Goal: Check status: Check status

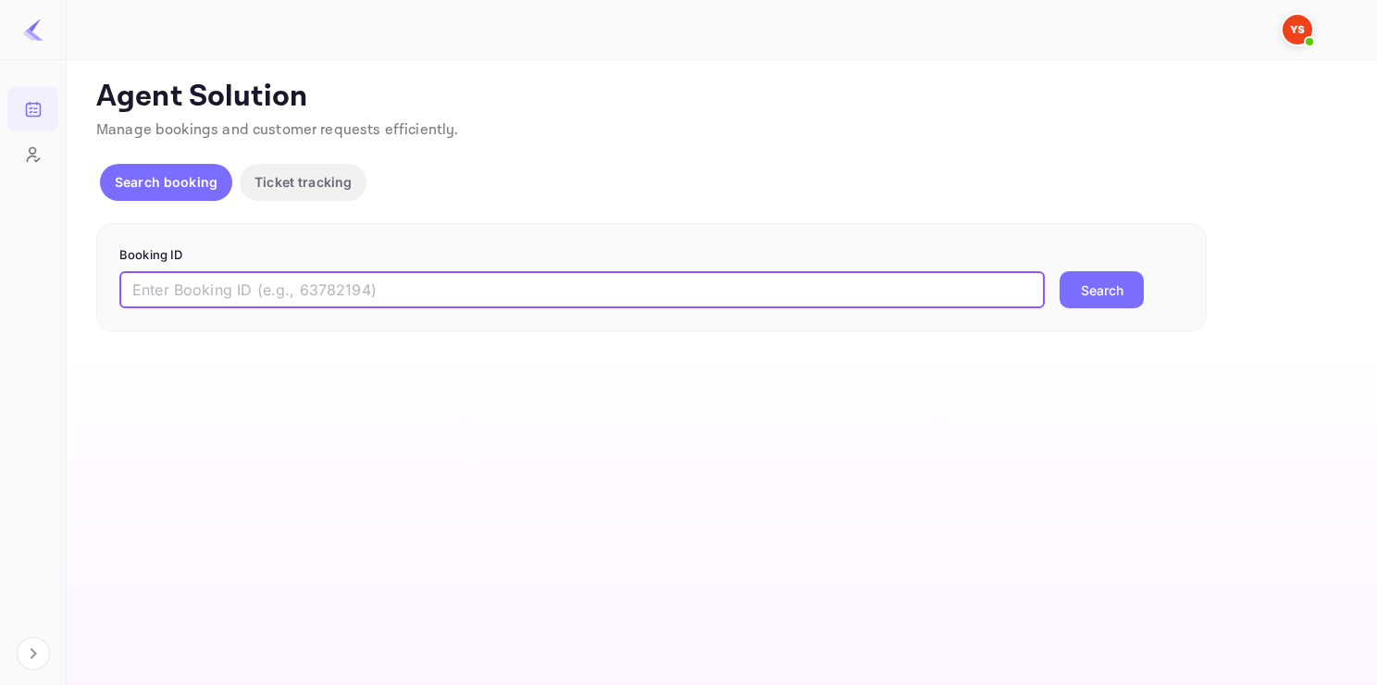
click at [314, 277] on input "text" at bounding box center [581, 289] width 925 height 37
paste input "9750648"
type input "9750648"
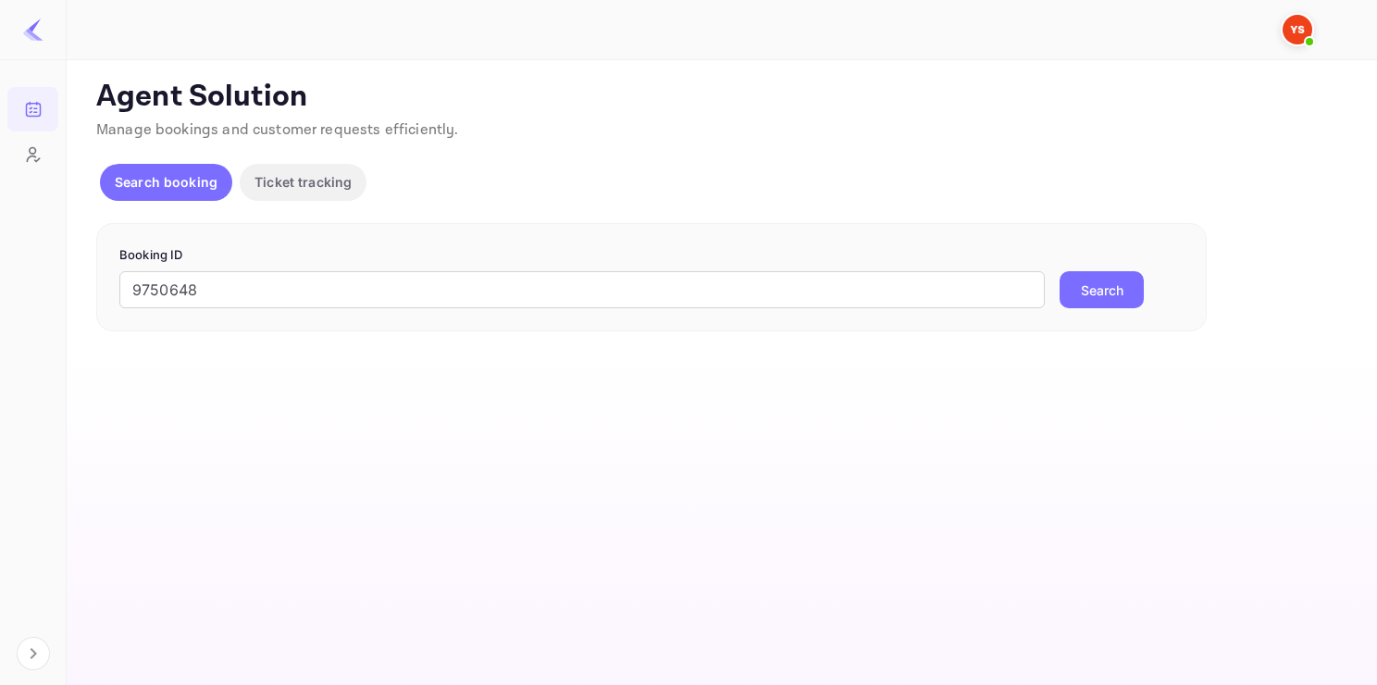
click at [1099, 300] on button "Search" at bounding box center [1101, 289] width 84 height 37
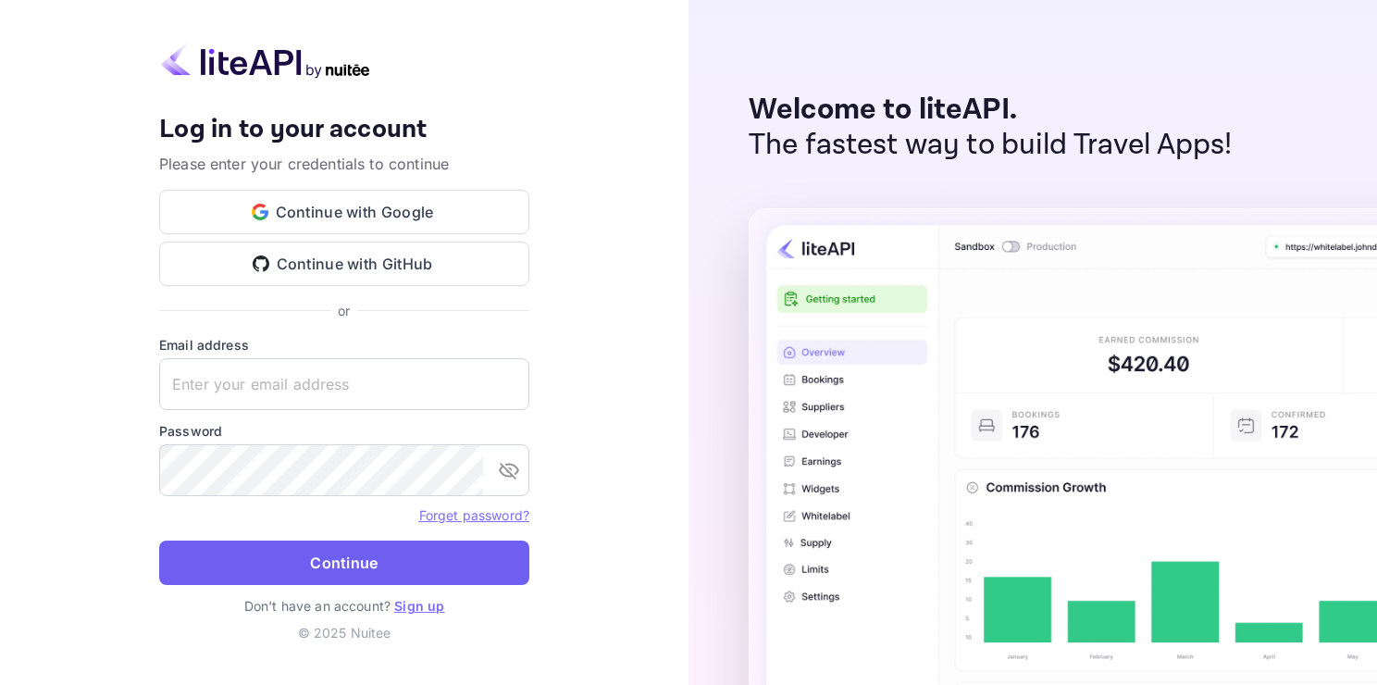
type input "adminpassword_support@yandex-team.ru"
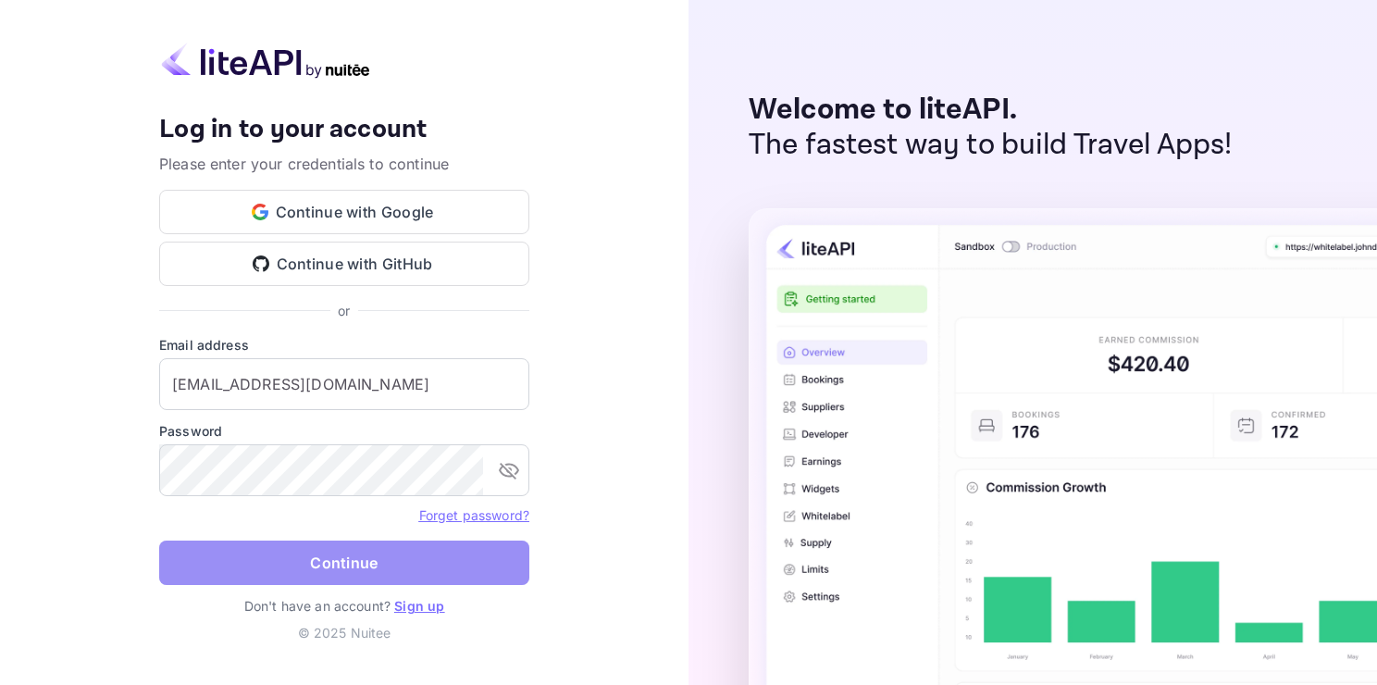
click at [376, 567] on button "Continue" at bounding box center [344, 562] width 370 height 44
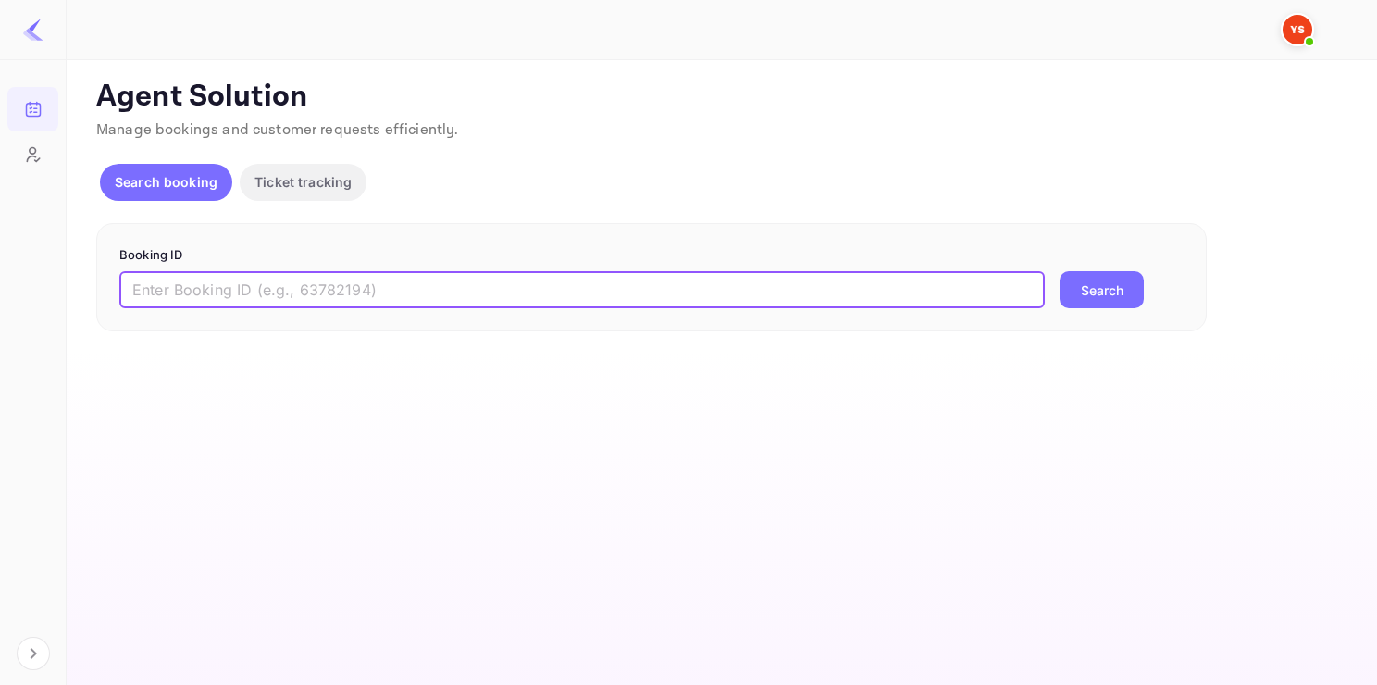
paste input "9750648"
click at [444, 281] on input "9750648" at bounding box center [581, 289] width 925 height 37
type input "9750648"
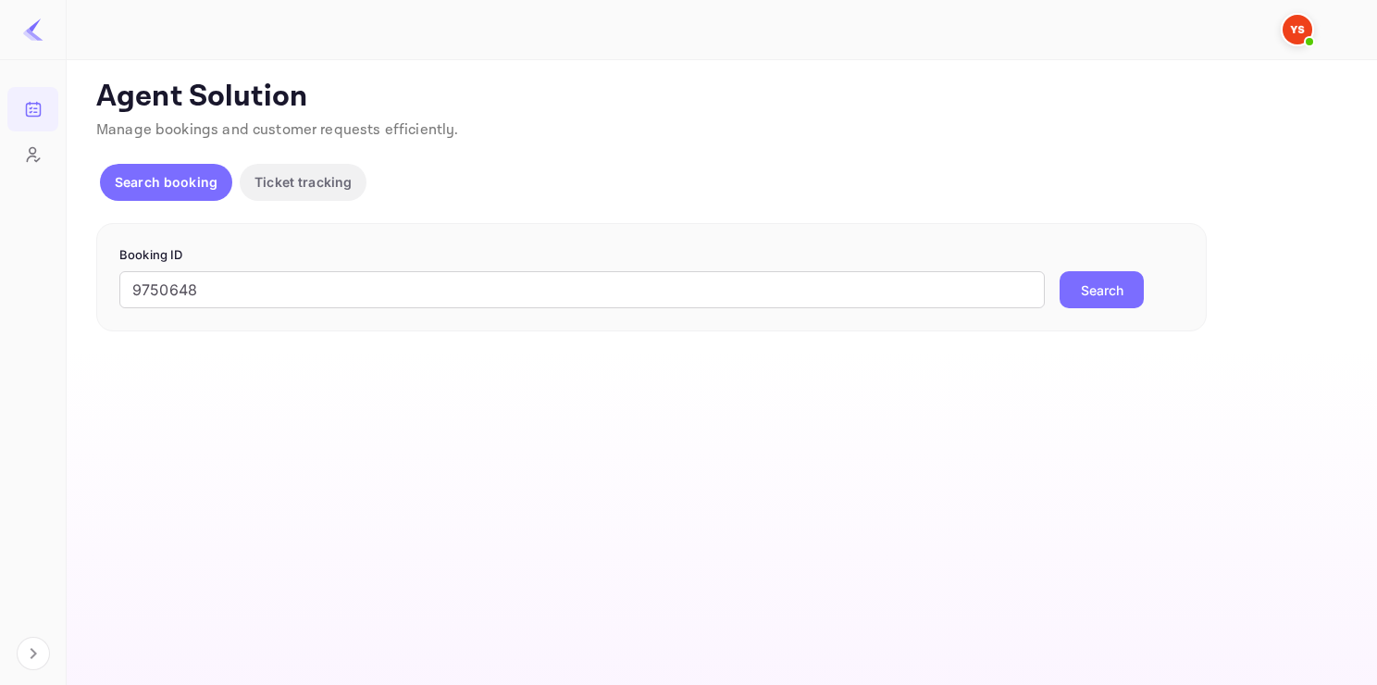
click at [1121, 292] on button "Search" at bounding box center [1101, 289] width 84 height 37
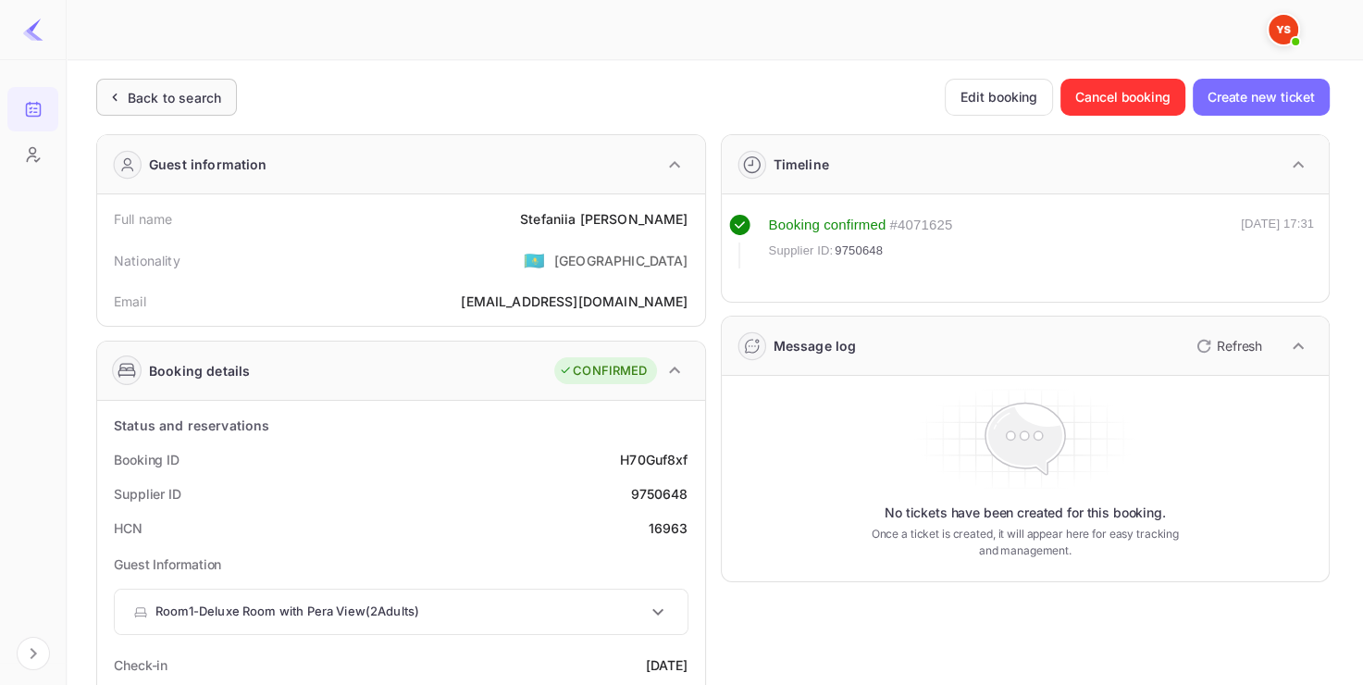
click at [195, 101] on div "Back to search" at bounding box center [174, 97] width 93 height 19
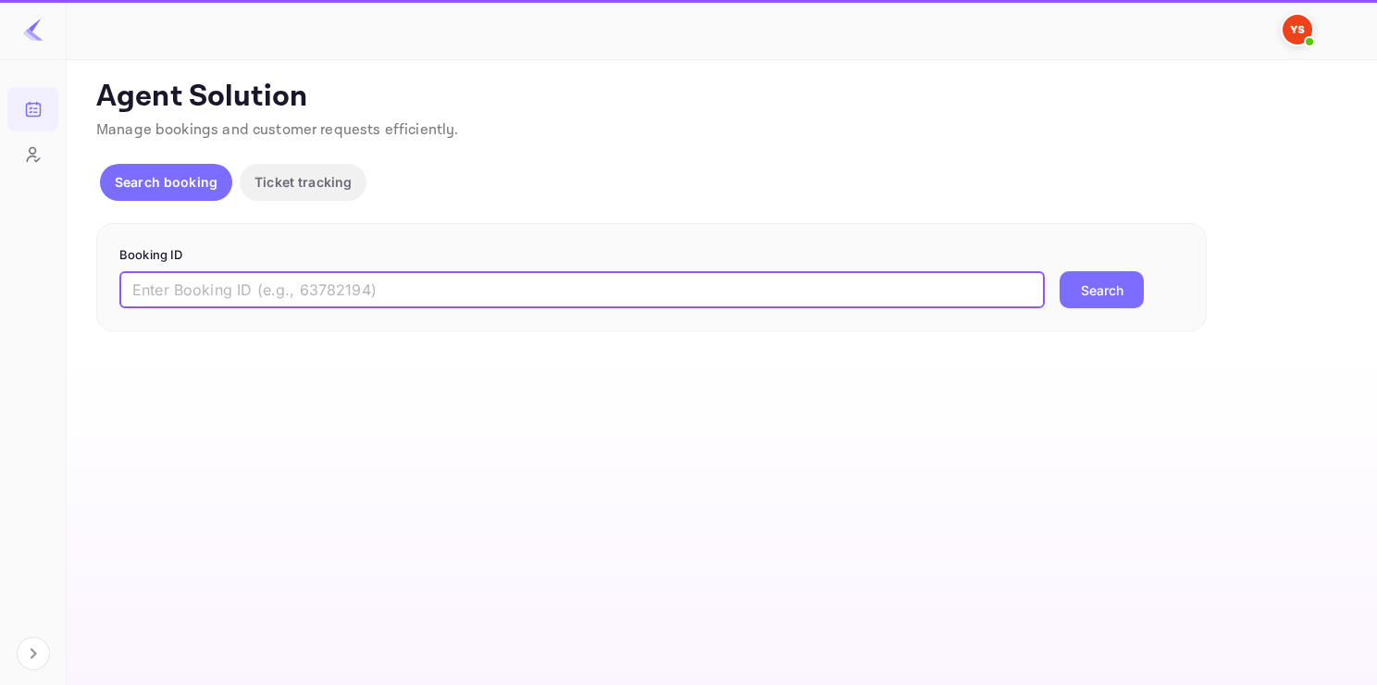
click at [340, 280] on input "text" at bounding box center [581, 289] width 925 height 37
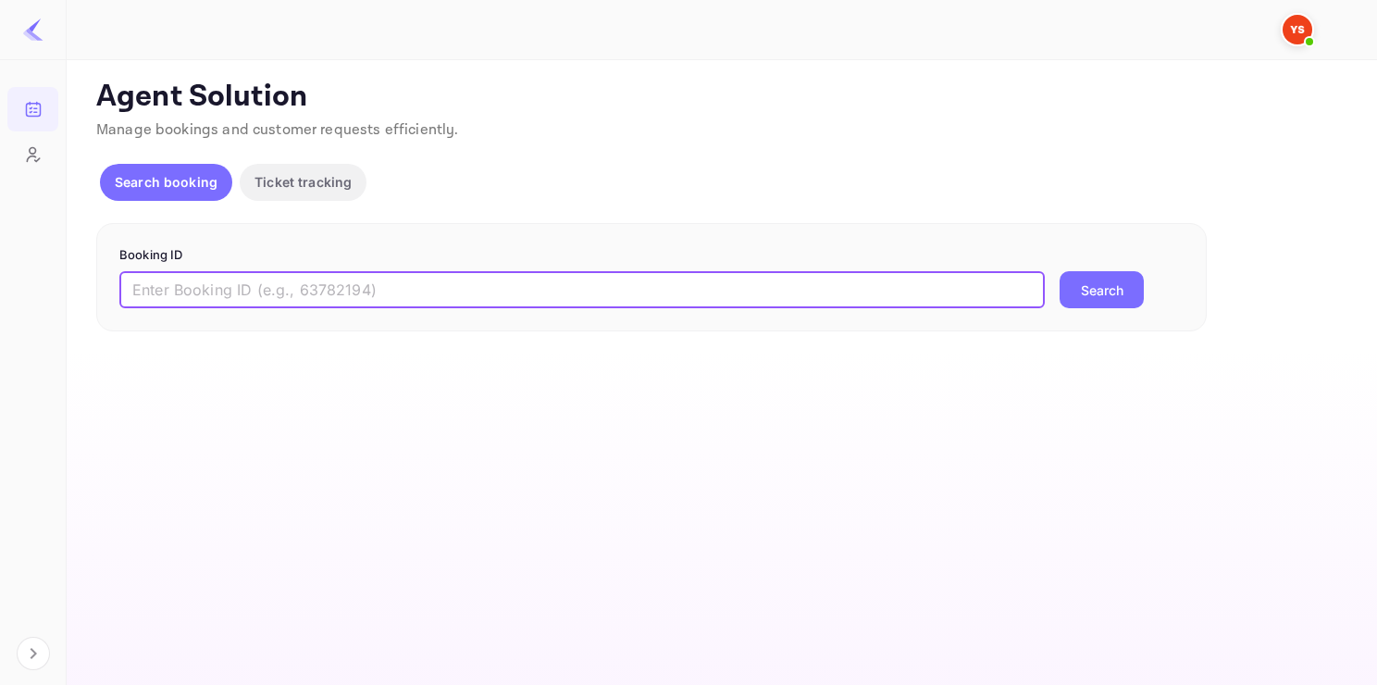
paste input "9849642"
type input "9849642"
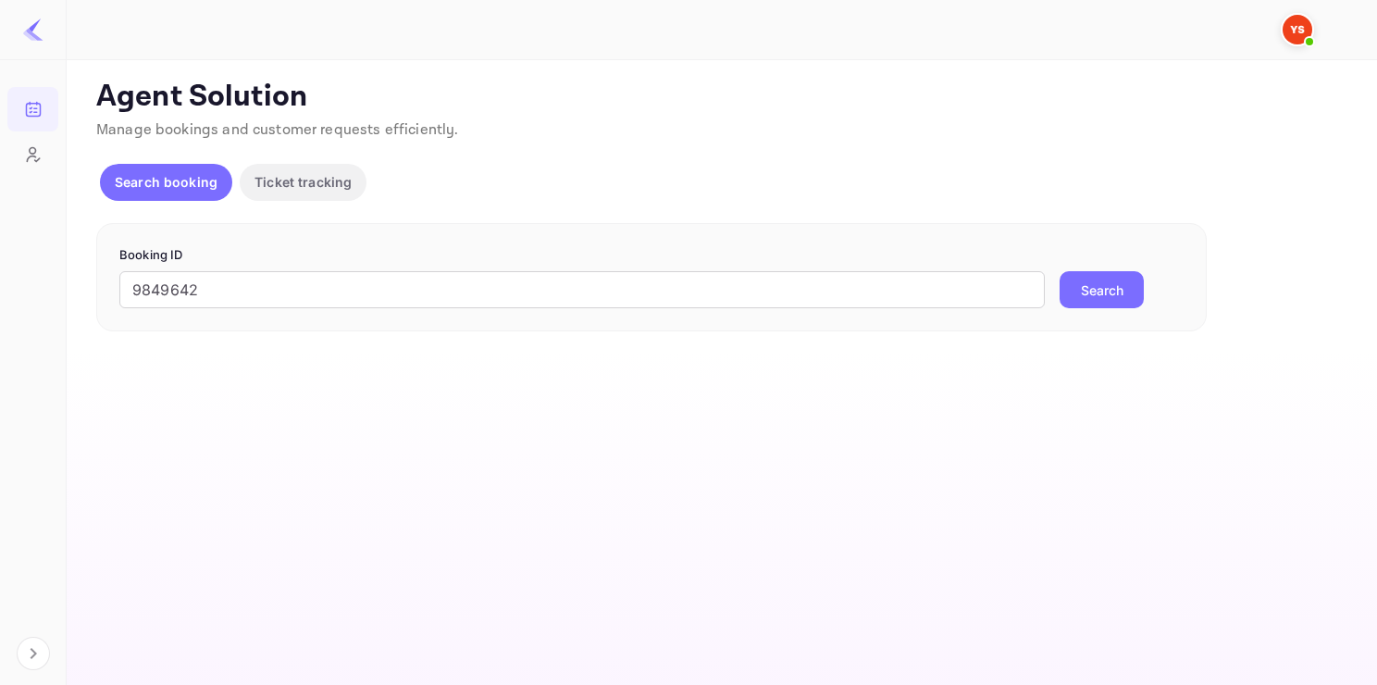
click at [1118, 281] on button "Search" at bounding box center [1101, 289] width 84 height 37
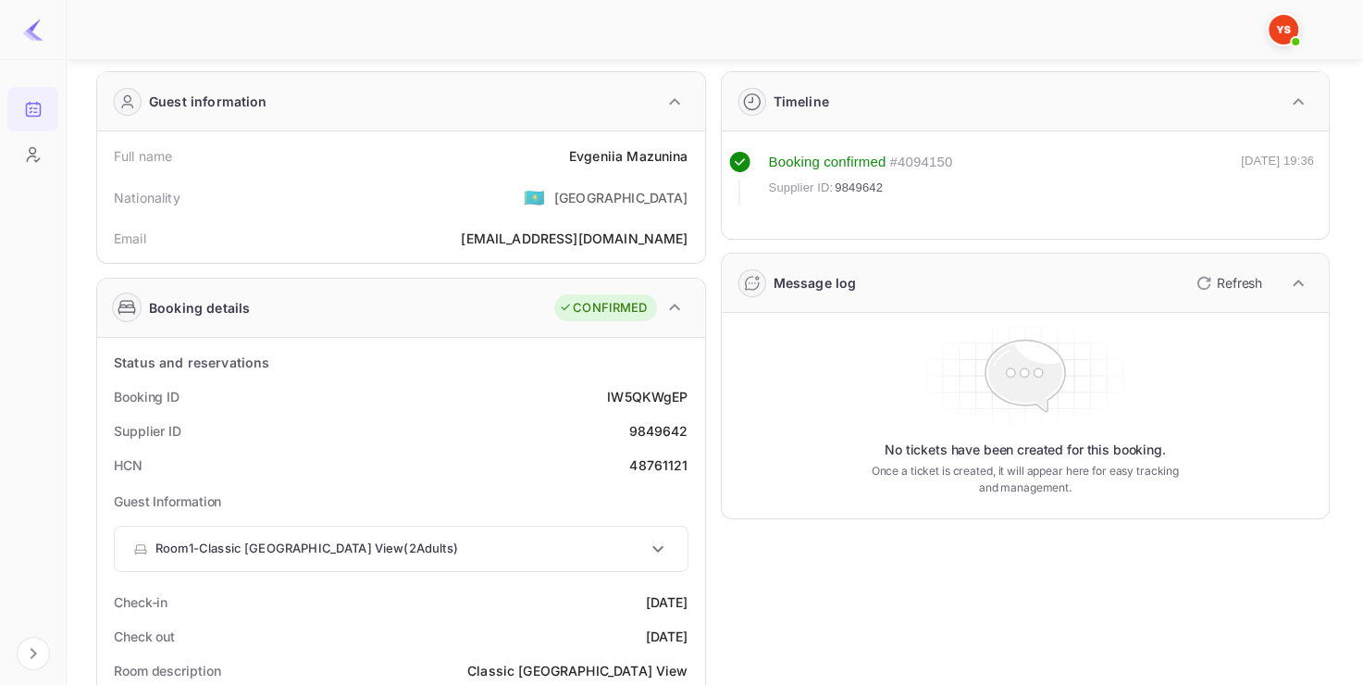
scroll to position [67, 0]
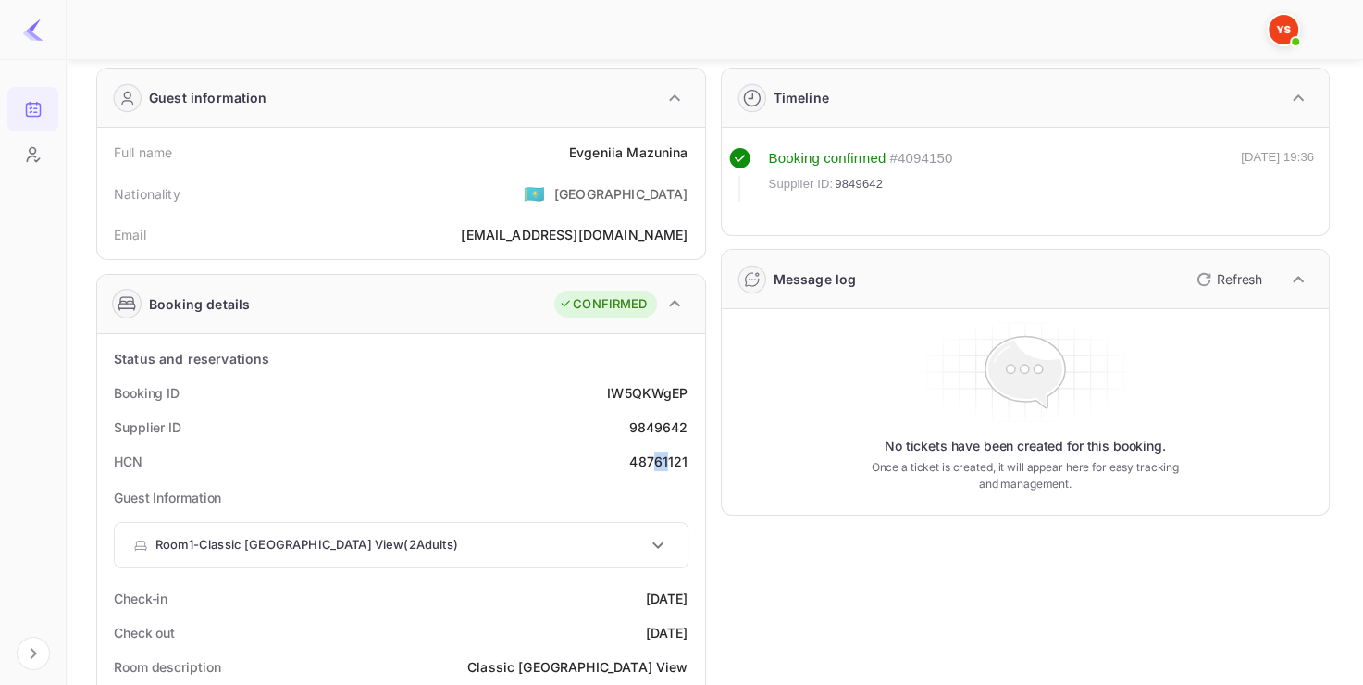
drag, startPoint x: 656, startPoint y: 462, endPoint x: 673, endPoint y: 461, distance: 17.6
click at [674, 462] on div "48761121" at bounding box center [658, 460] width 58 height 19
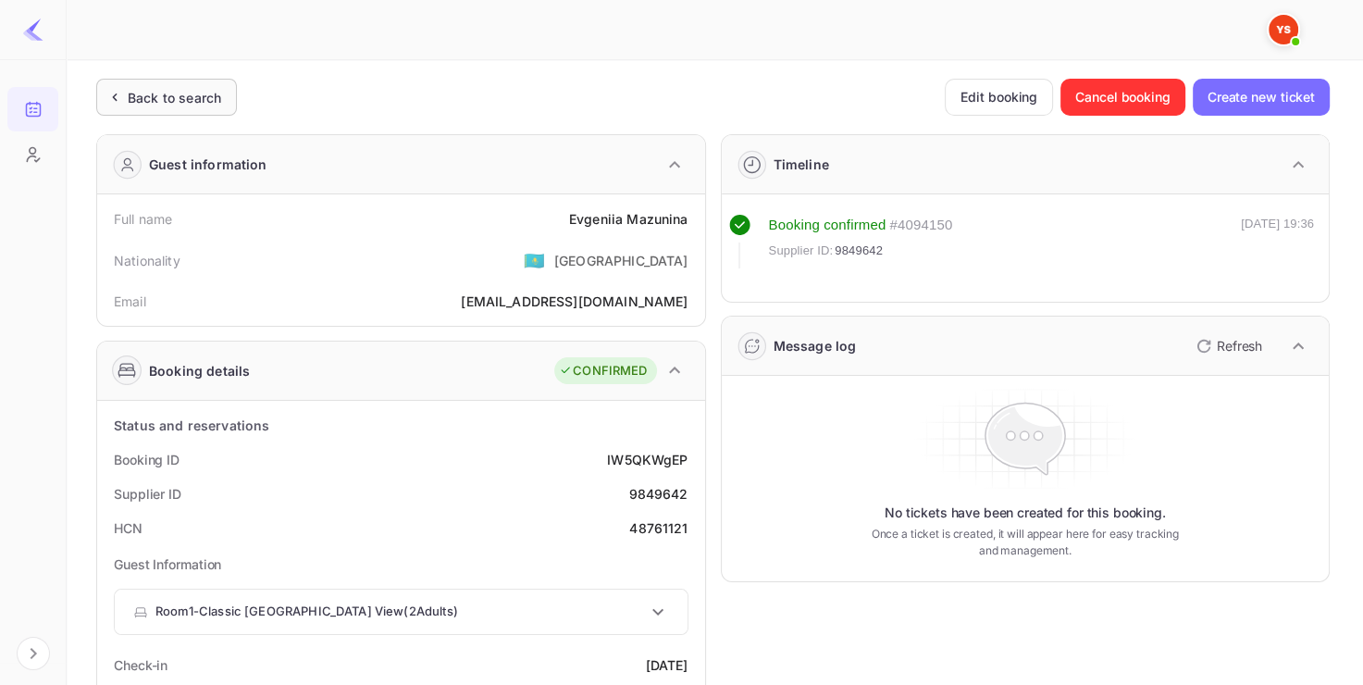
click at [203, 112] on div "Back to search" at bounding box center [166, 97] width 141 height 37
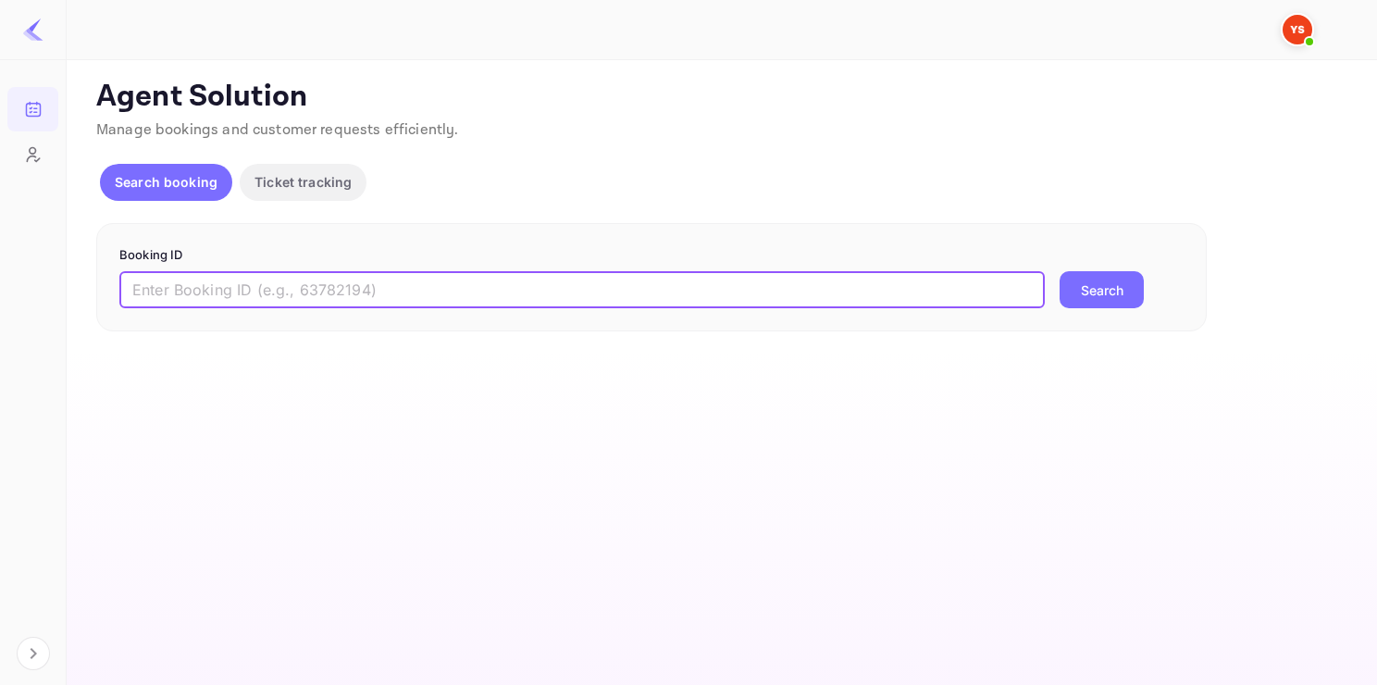
click at [312, 276] on input "text" at bounding box center [581, 289] width 925 height 37
paste input "9844019"
type input "9844019"
click at [1059, 271] on button "Search" at bounding box center [1101, 289] width 84 height 37
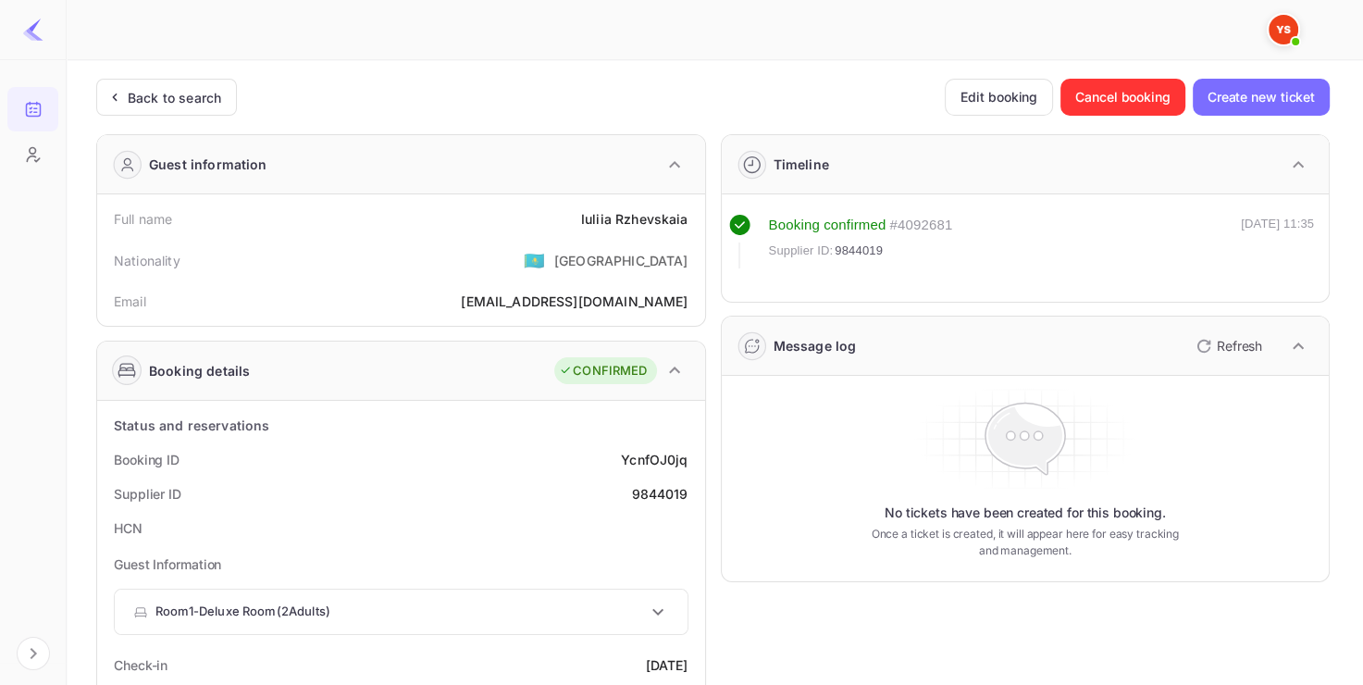
click at [661, 484] on div "9844019" at bounding box center [659, 493] width 56 height 19
copy div "9844019"
drag, startPoint x: 548, startPoint y: 217, endPoint x: 701, endPoint y: 224, distance: 153.7
click at [701, 224] on div "Full name Iuliia Rzhevskaia Nationality 🇰🇿 Kazakhstan Email yuliarjevsckaya@yan…" at bounding box center [401, 259] width 608 height 131
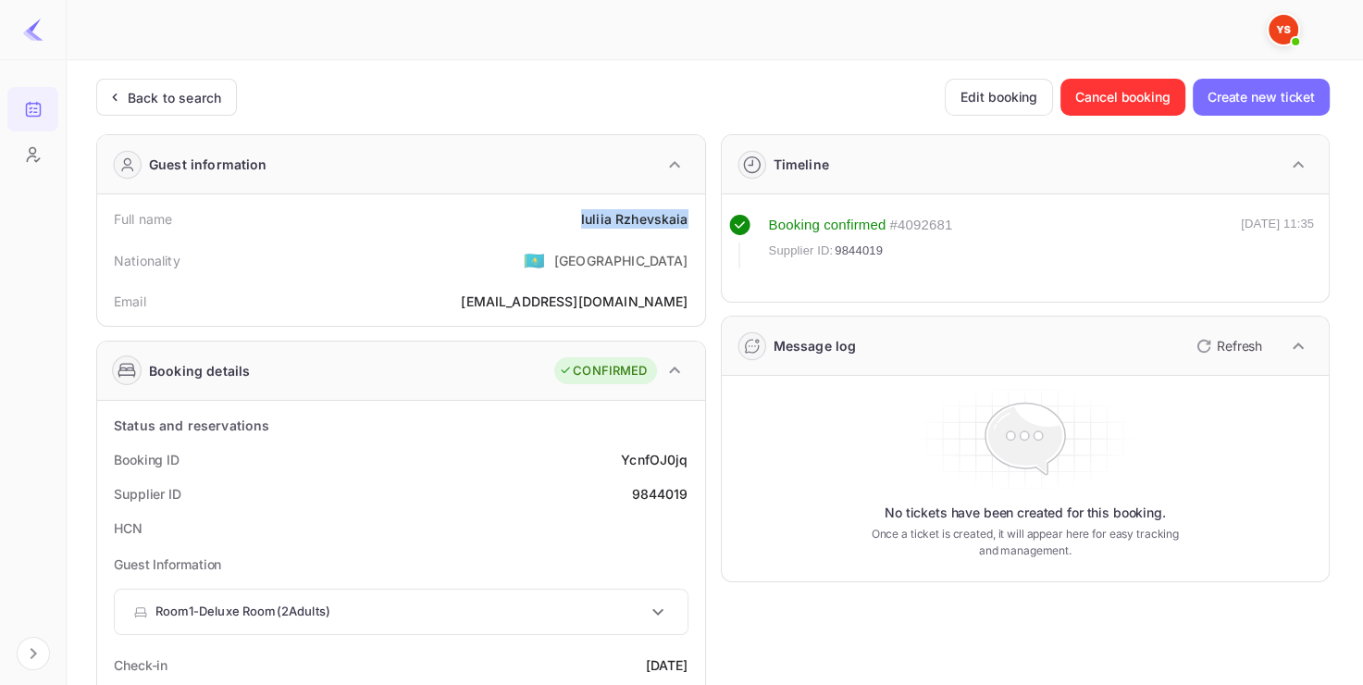
copy div "Iuliia Rzhevskaia"
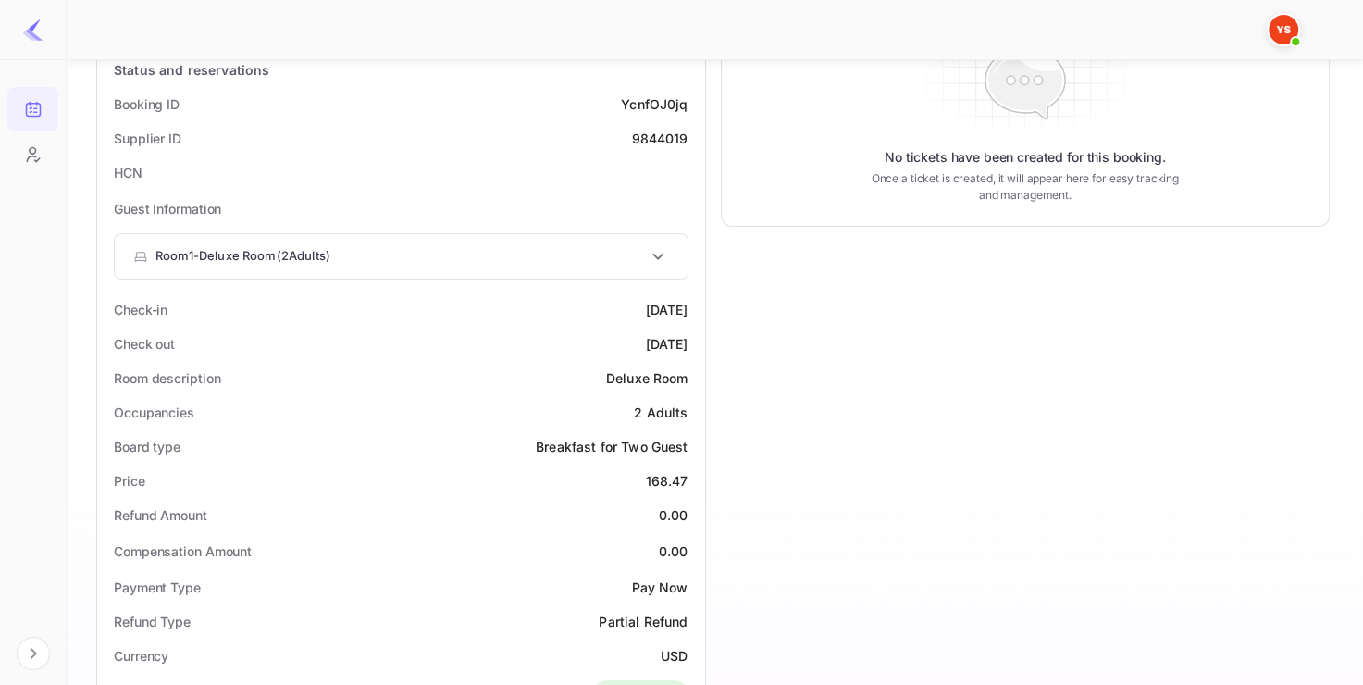
scroll to position [407, 0]
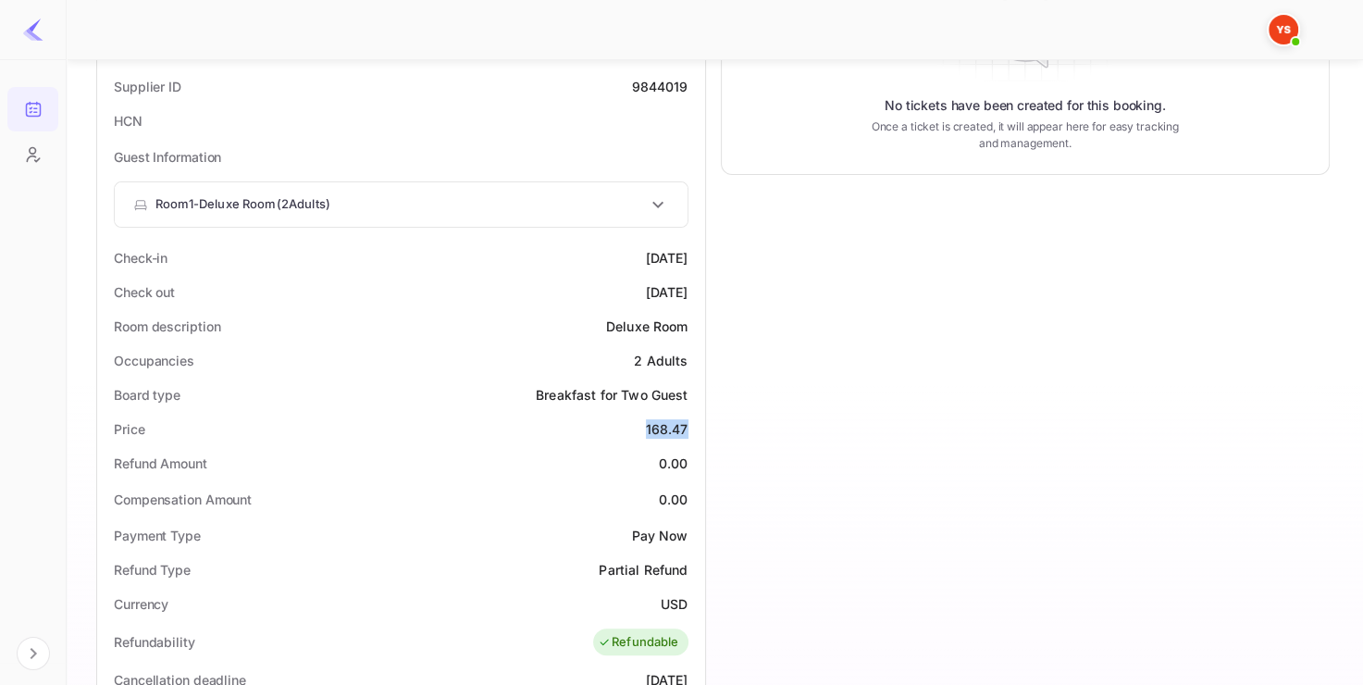
drag, startPoint x: 626, startPoint y: 435, endPoint x: 688, endPoint y: 427, distance: 62.4
click at [689, 428] on div "Price 168.47" at bounding box center [401, 429] width 593 height 34
copy div "168.47"
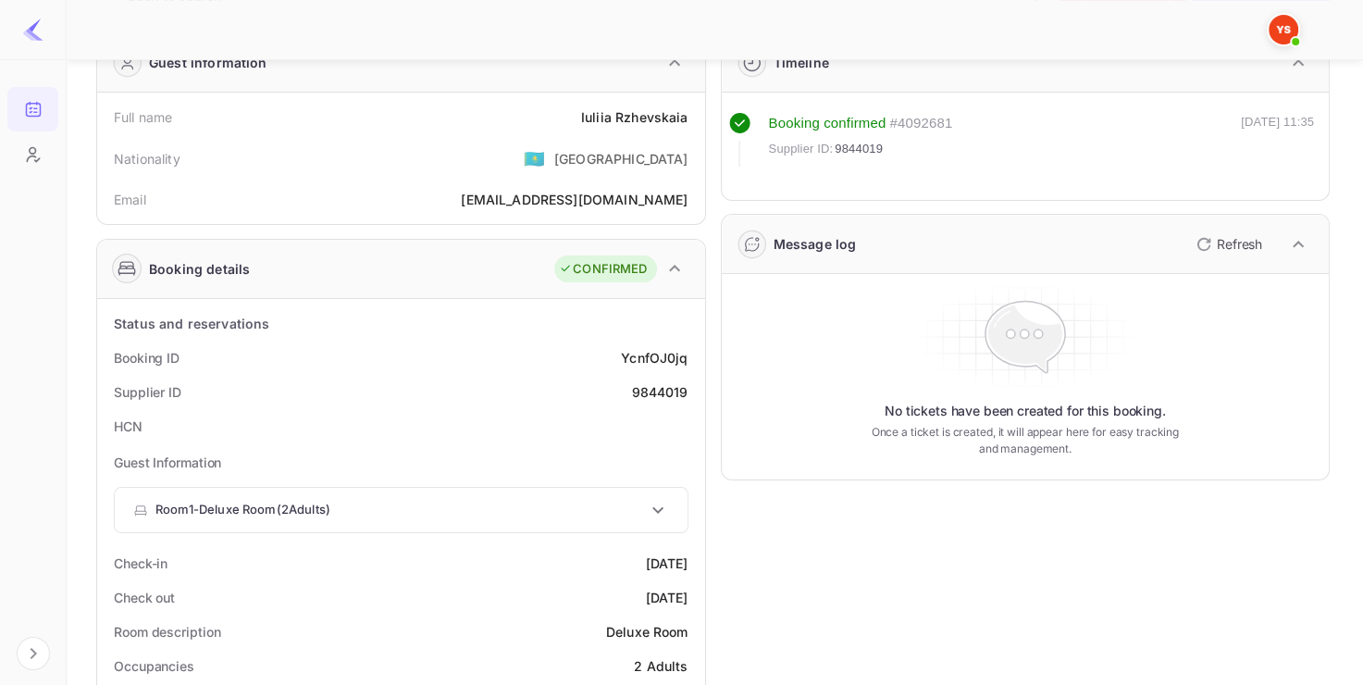
scroll to position [0, 0]
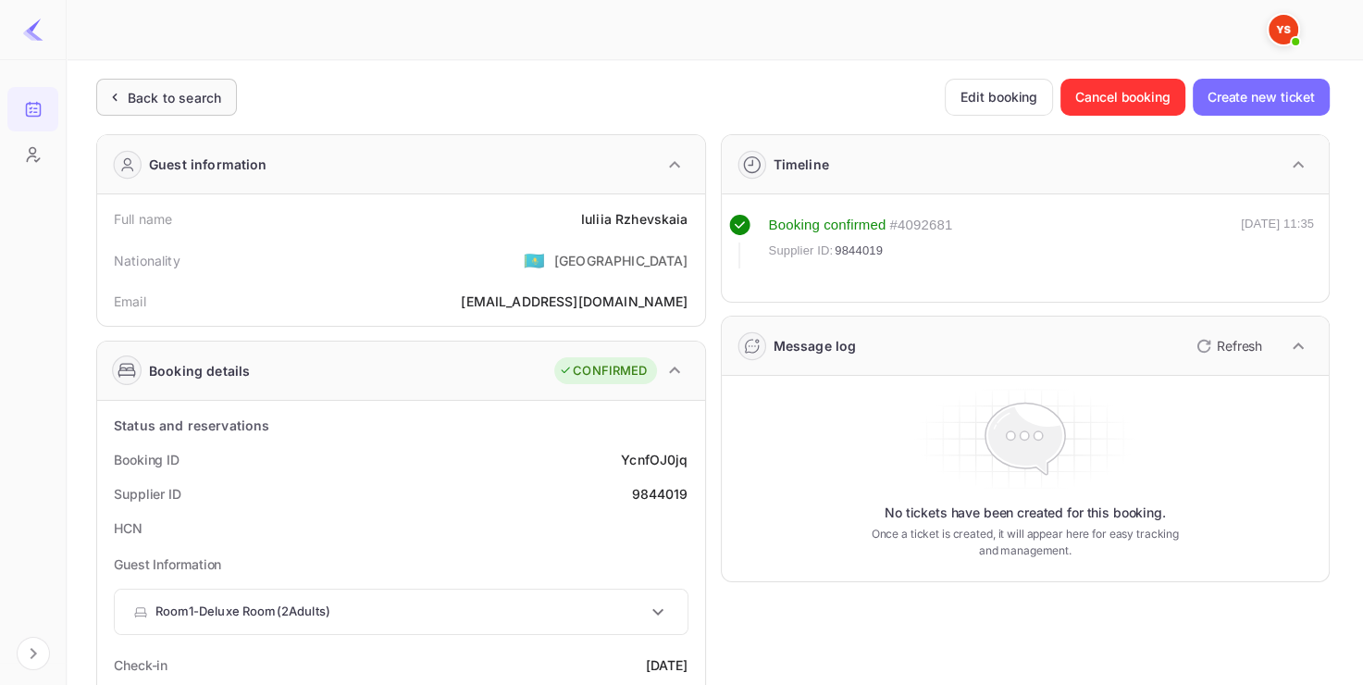
click at [170, 109] on div "Back to search" at bounding box center [166, 97] width 141 height 37
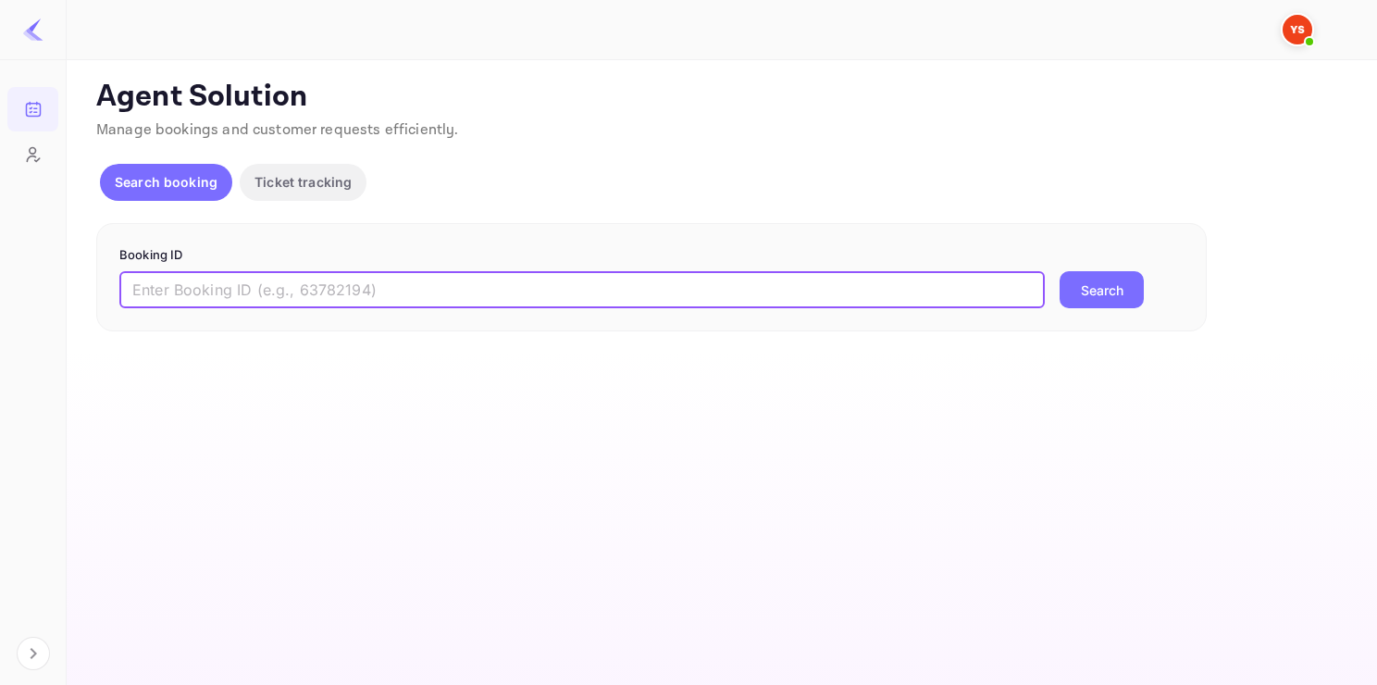
click at [229, 276] on input "text" at bounding box center [581, 289] width 925 height 37
paste input "8337141"
type input "8337141"
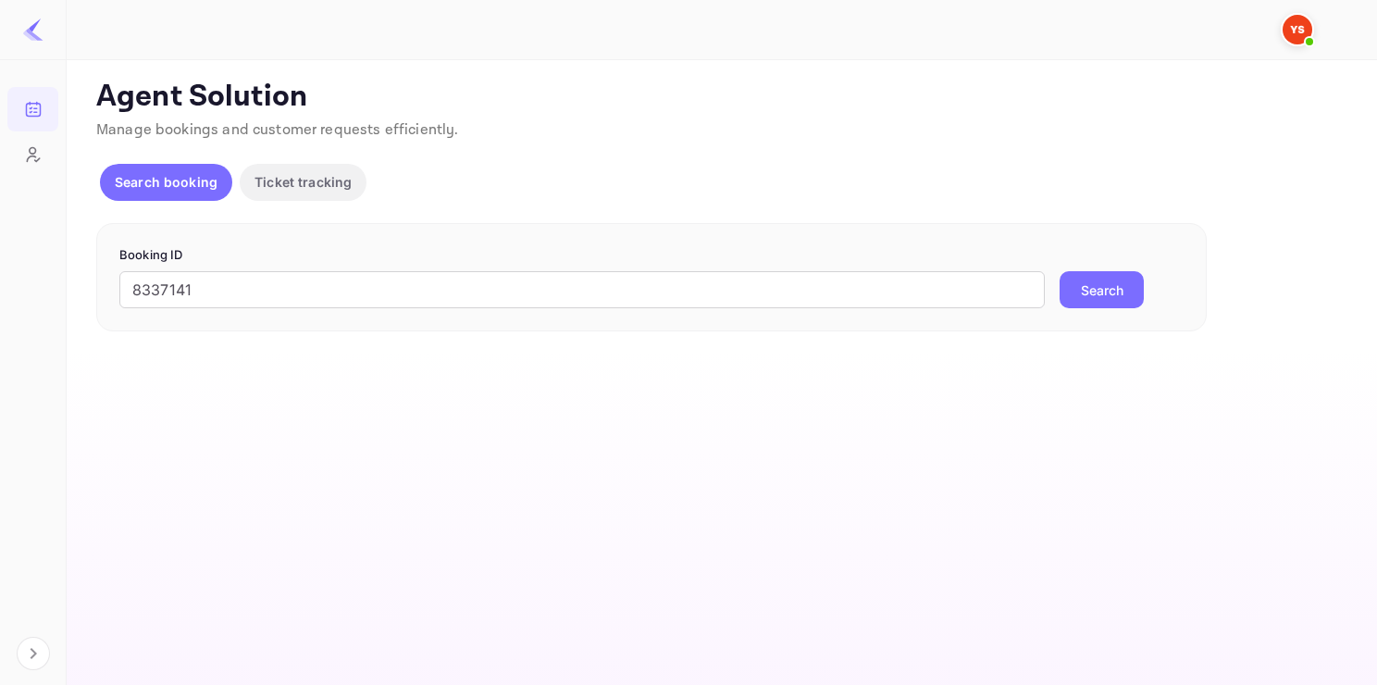
click at [1113, 288] on button "Search" at bounding box center [1101, 289] width 84 height 37
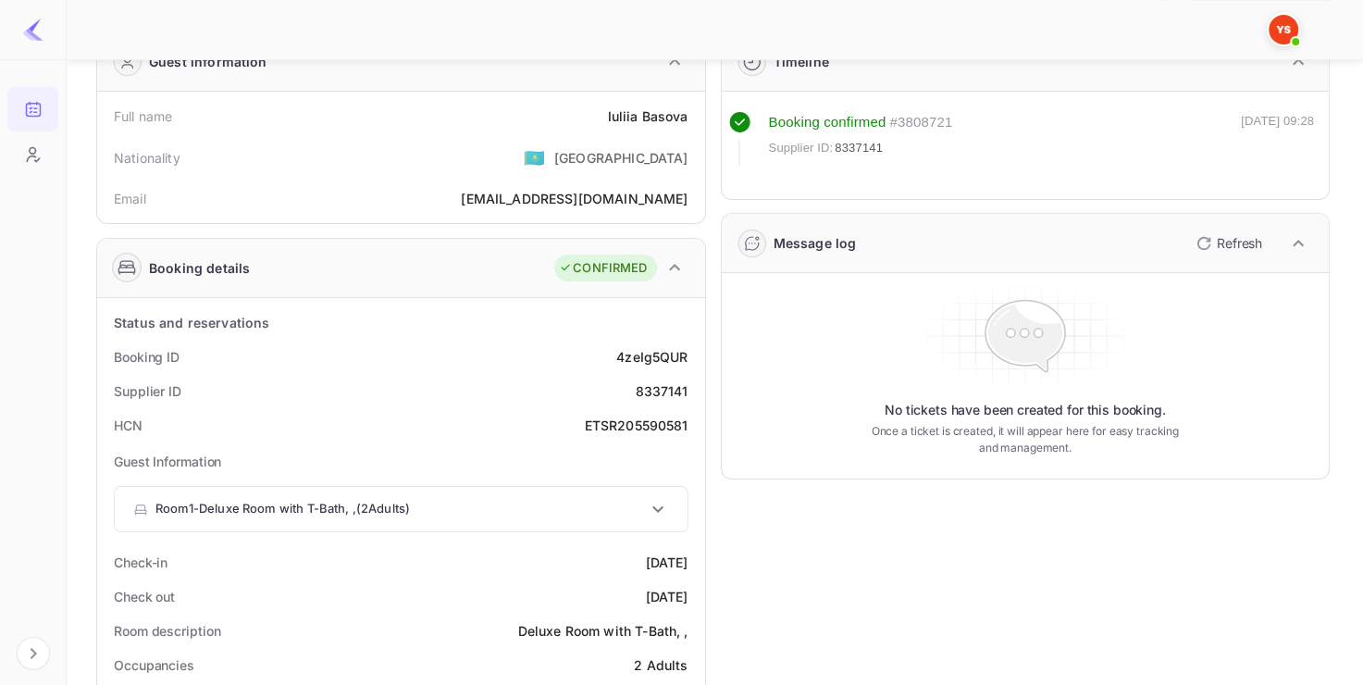
scroll to position [104, 0]
